Goal: Transaction & Acquisition: Purchase product/service

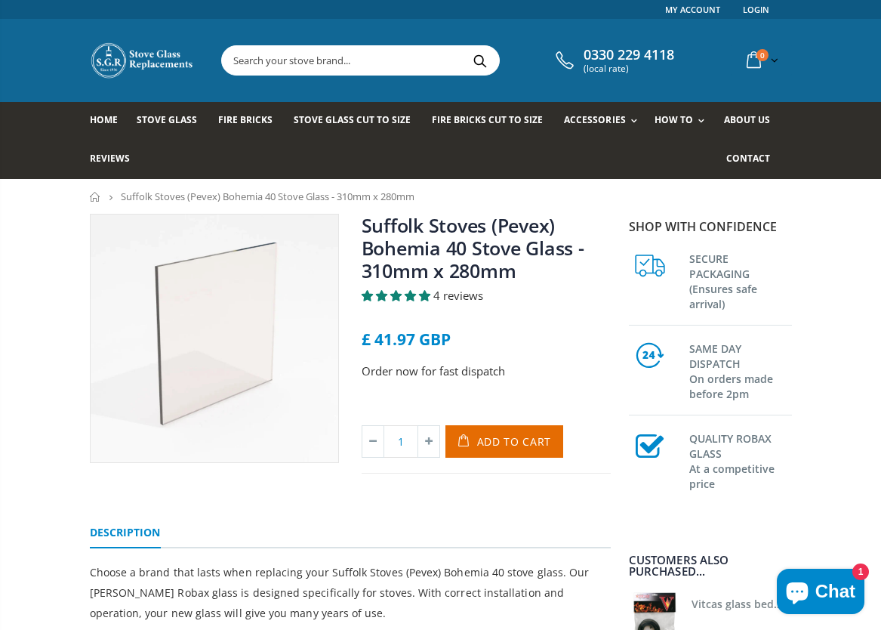
click at [504, 448] on button "Add to Cart" at bounding box center [504, 441] width 119 height 32
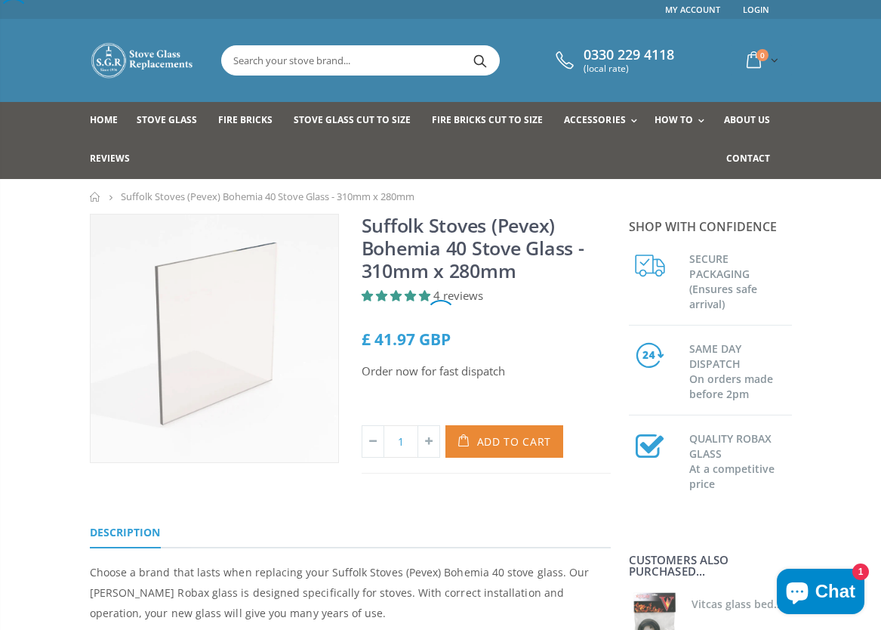
scroll to position [9, 0]
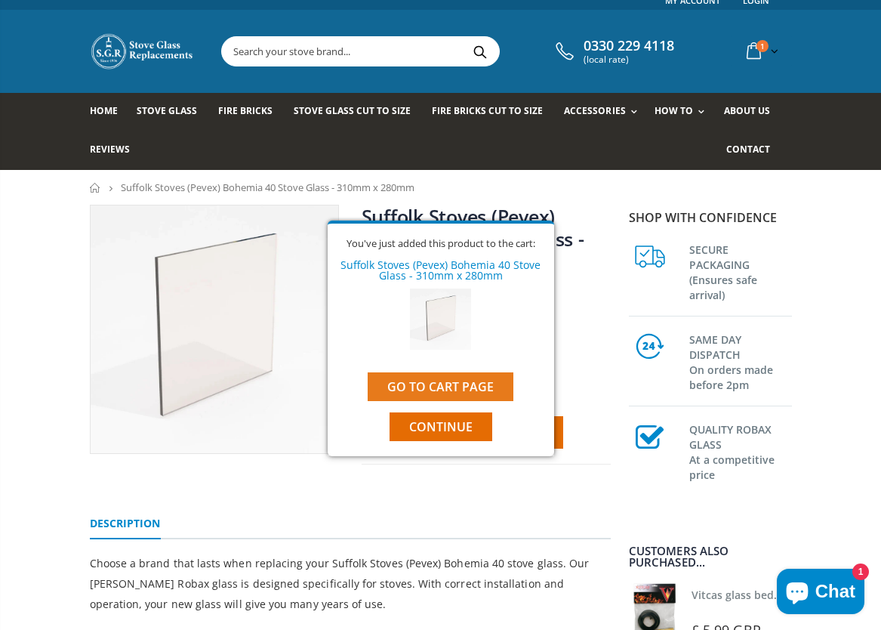
click at [466, 390] on link "Go to cart page" at bounding box center [441, 386] width 146 height 29
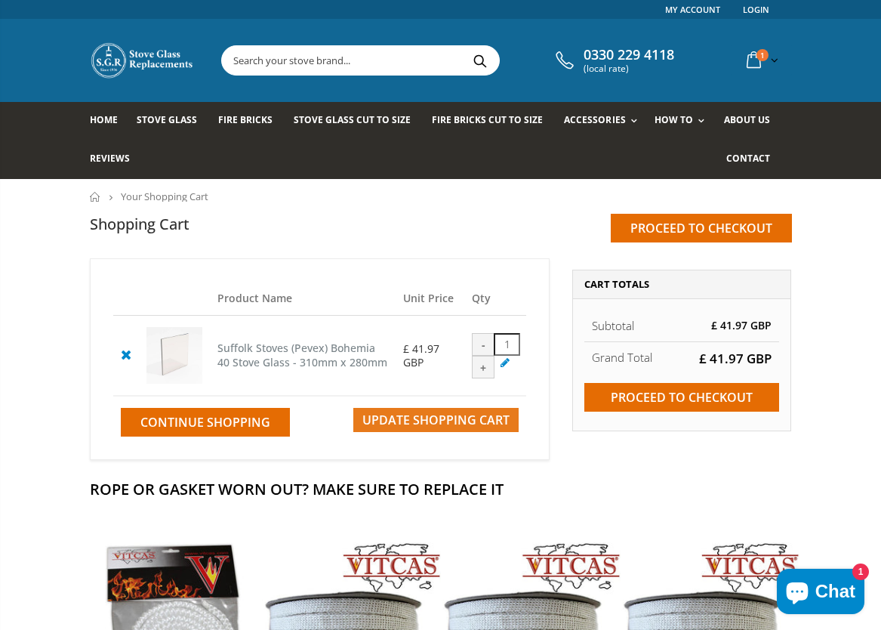
click at [450, 426] on span "Update Shopping Cart" at bounding box center [435, 419] width 147 height 17
